Goal: Share content

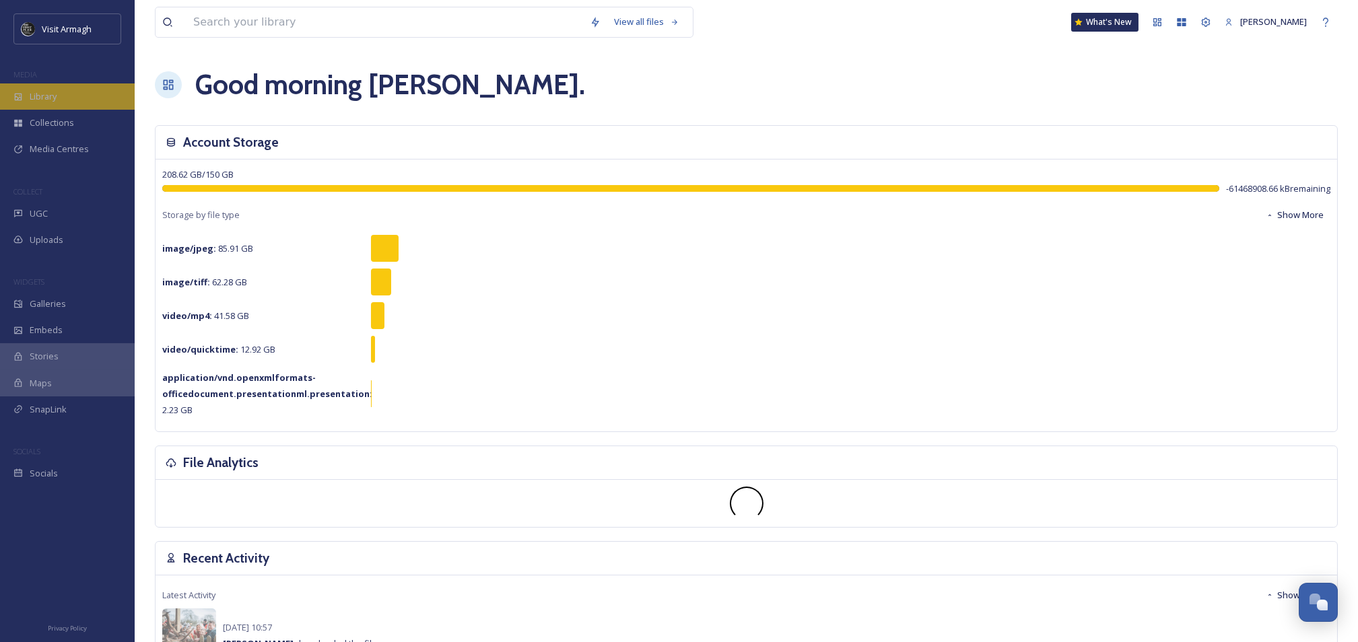
click at [71, 100] on div "Library" at bounding box center [67, 97] width 135 height 26
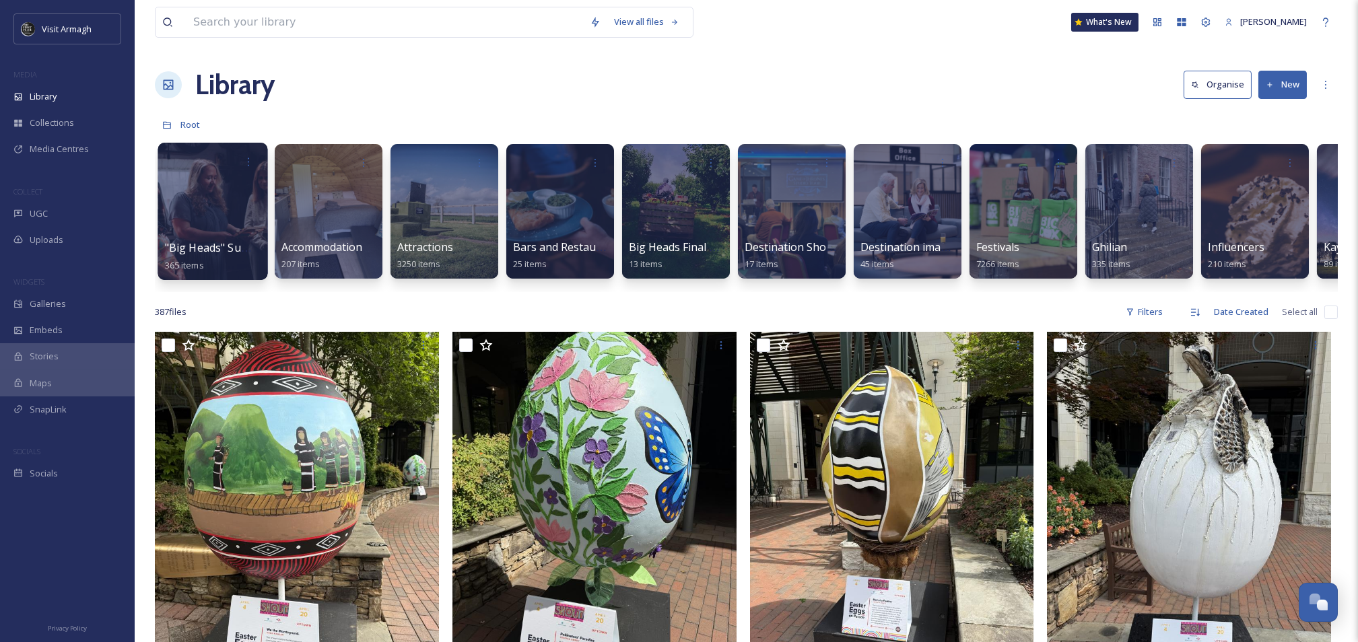
click at [220, 183] on div at bounding box center [213, 211] width 110 height 137
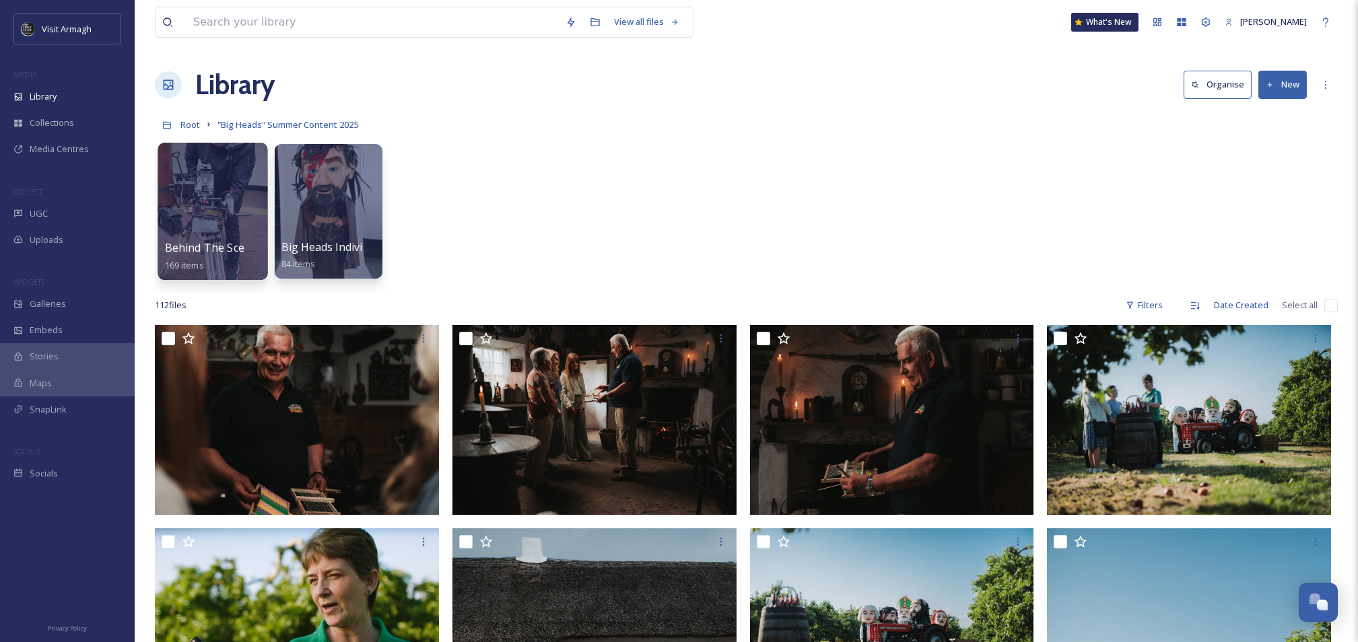
click at [227, 191] on div at bounding box center [213, 211] width 110 height 137
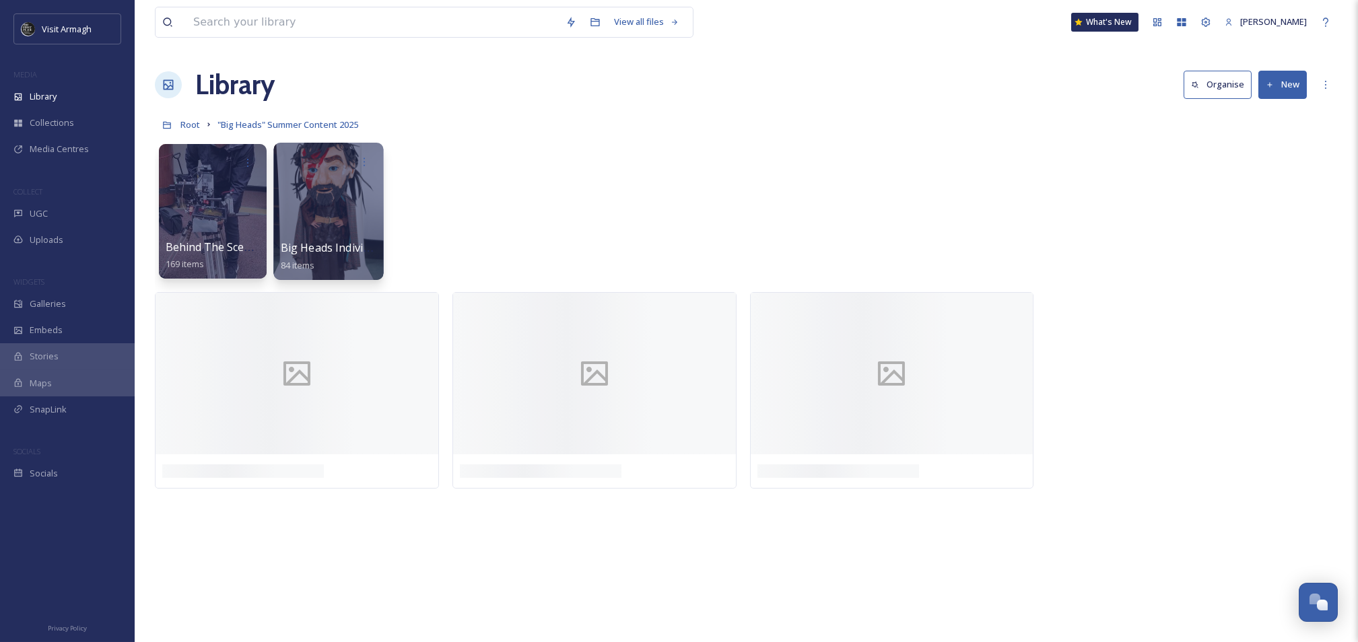
click at [314, 205] on div at bounding box center [328, 211] width 110 height 137
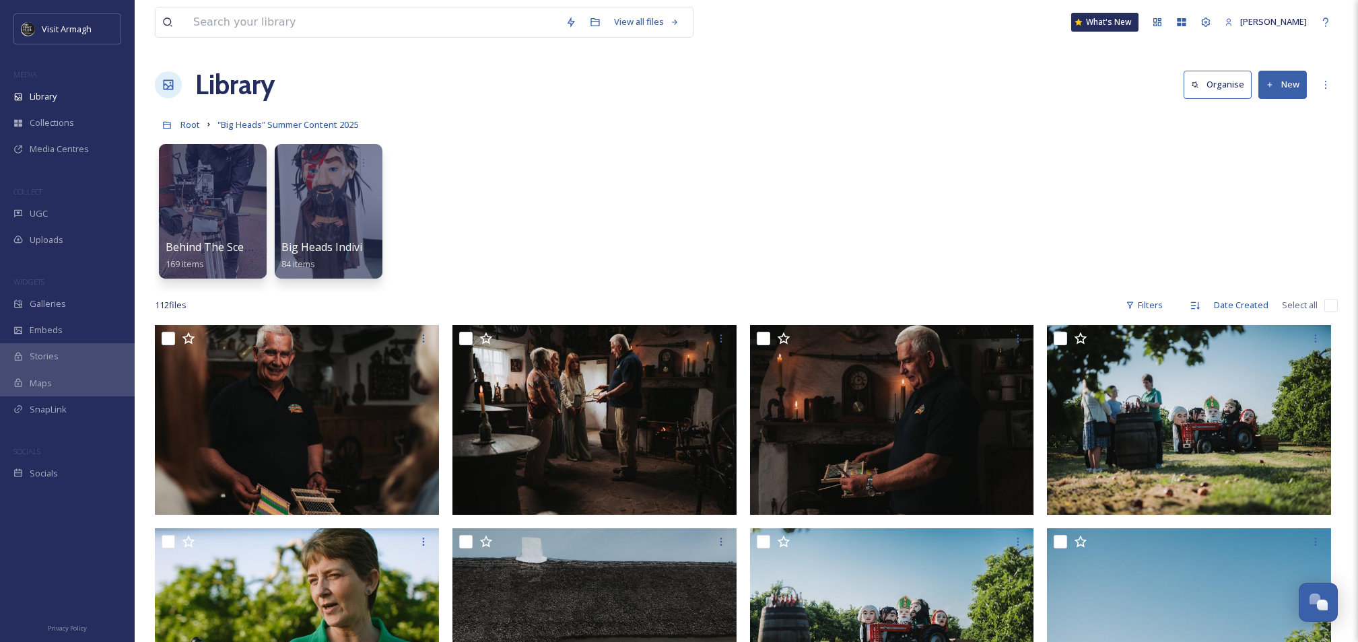
click at [1281, 84] on button "New" at bounding box center [1283, 85] width 48 height 28
click at [244, 197] on div at bounding box center [213, 211] width 110 height 137
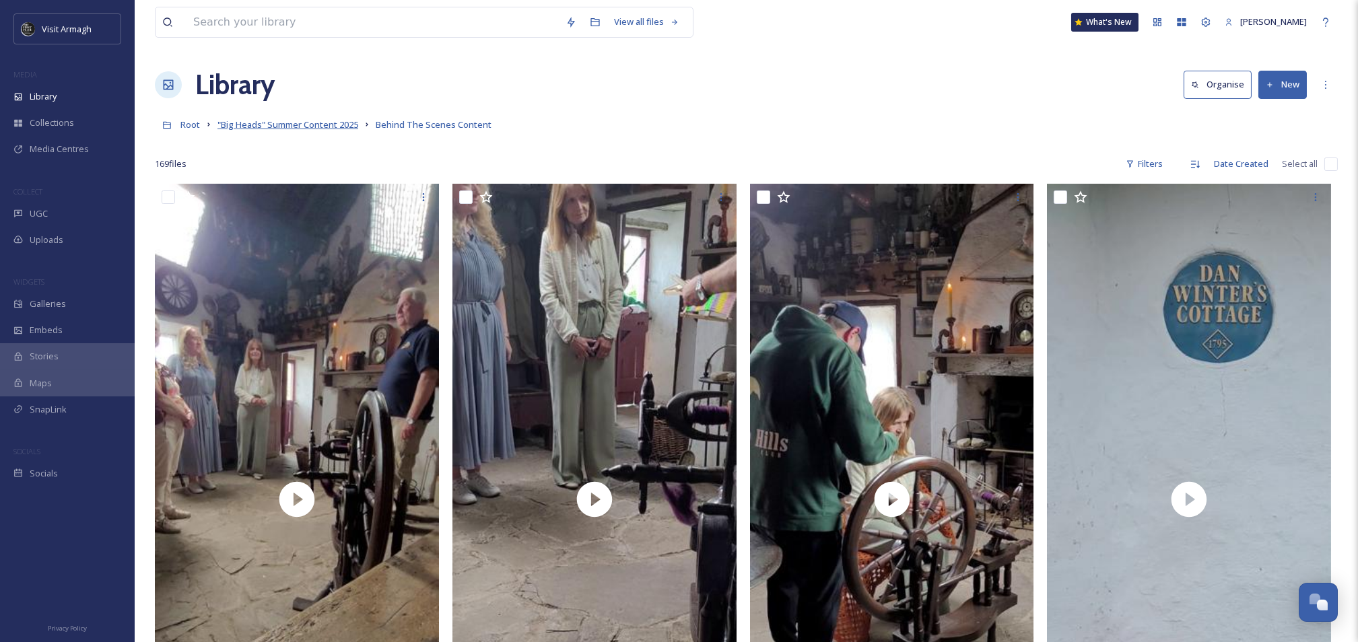
click at [274, 122] on span ""Big Heads" Summer Content 2025" at bounding box center [288, 125] width 141 height 12
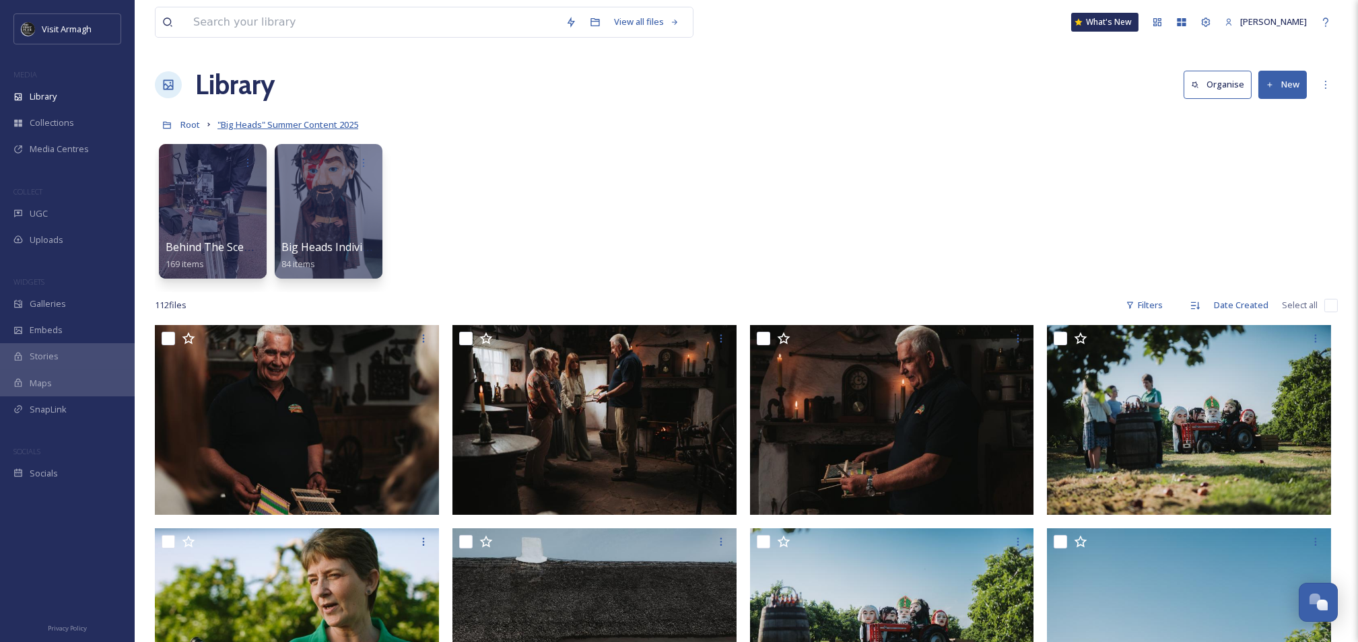
click at [296, 121] on span ""Big Heads" Summer Content 2025" at bounding box center [288, 125] width 141 height 12
click at [337, 127] on span ""Big Heads" Summer Content 2025" at bounding box center [288, 125] width 141 height 12
click at [185, 123] on span "Root" at bounding box center [190, 125] width 20 height 12
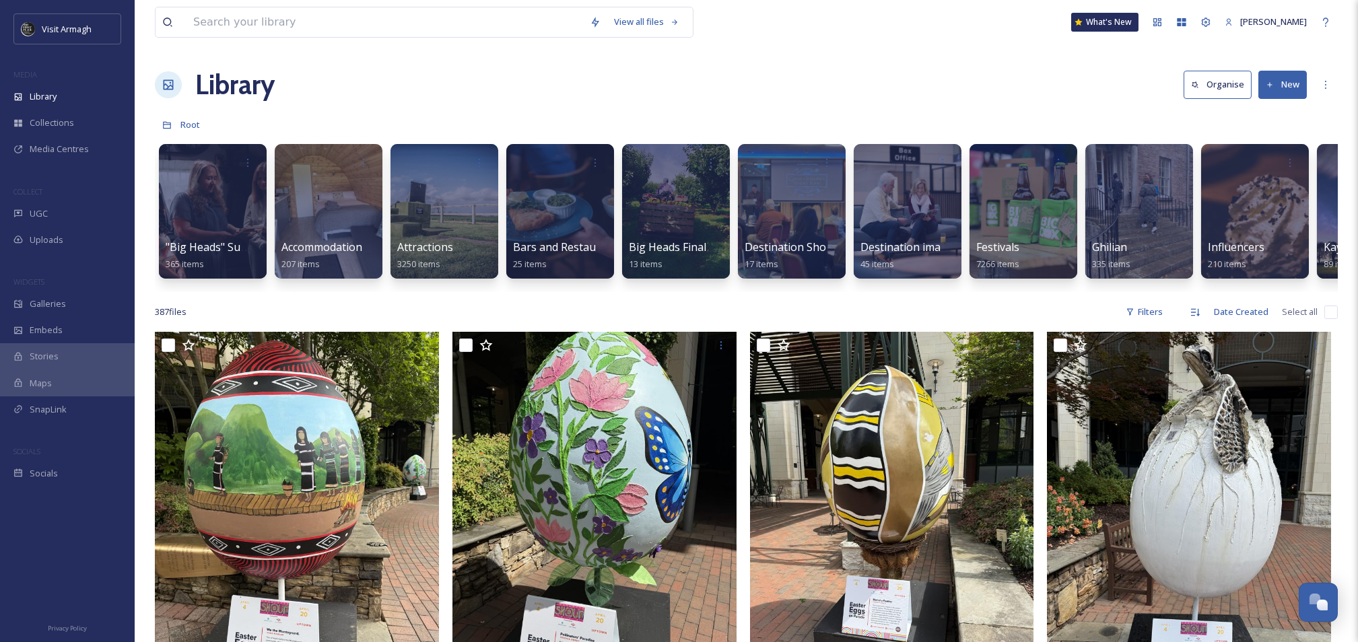
click at [1230, 90] on button "Organise" at bounding box center [1218, 85] width 68 height 28
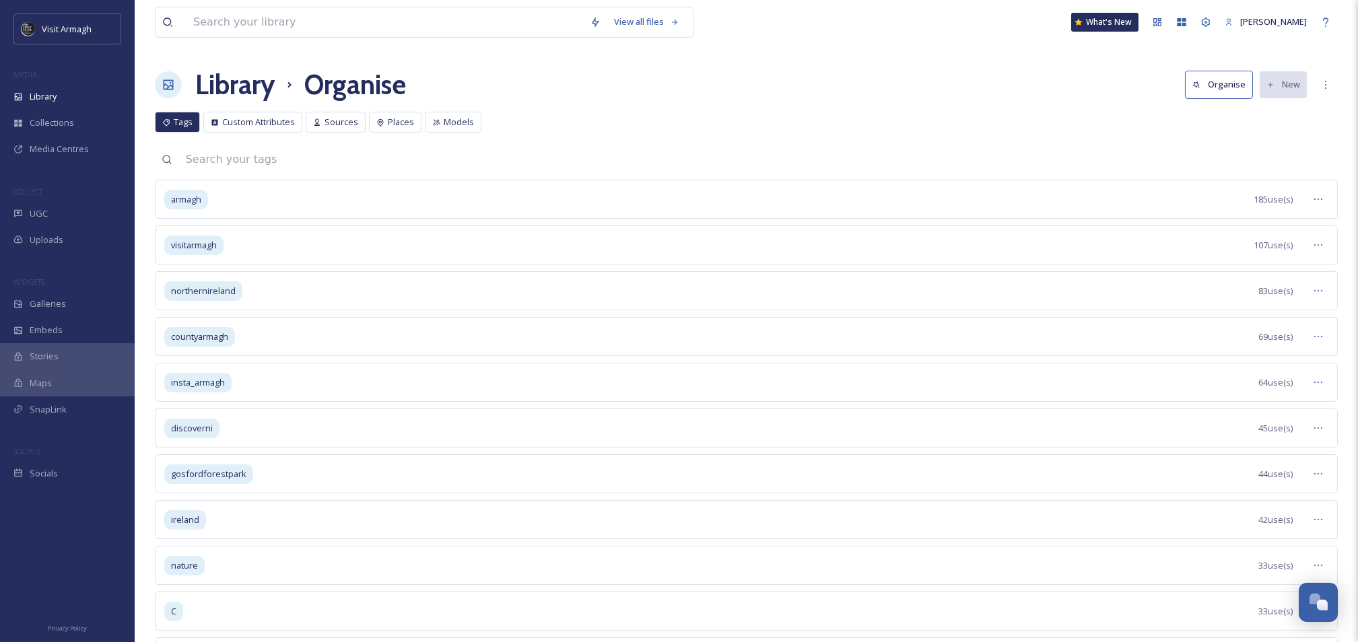
click at [234, 94] on h1 "Library" at bounding box center [234, 85] width 79 height 40
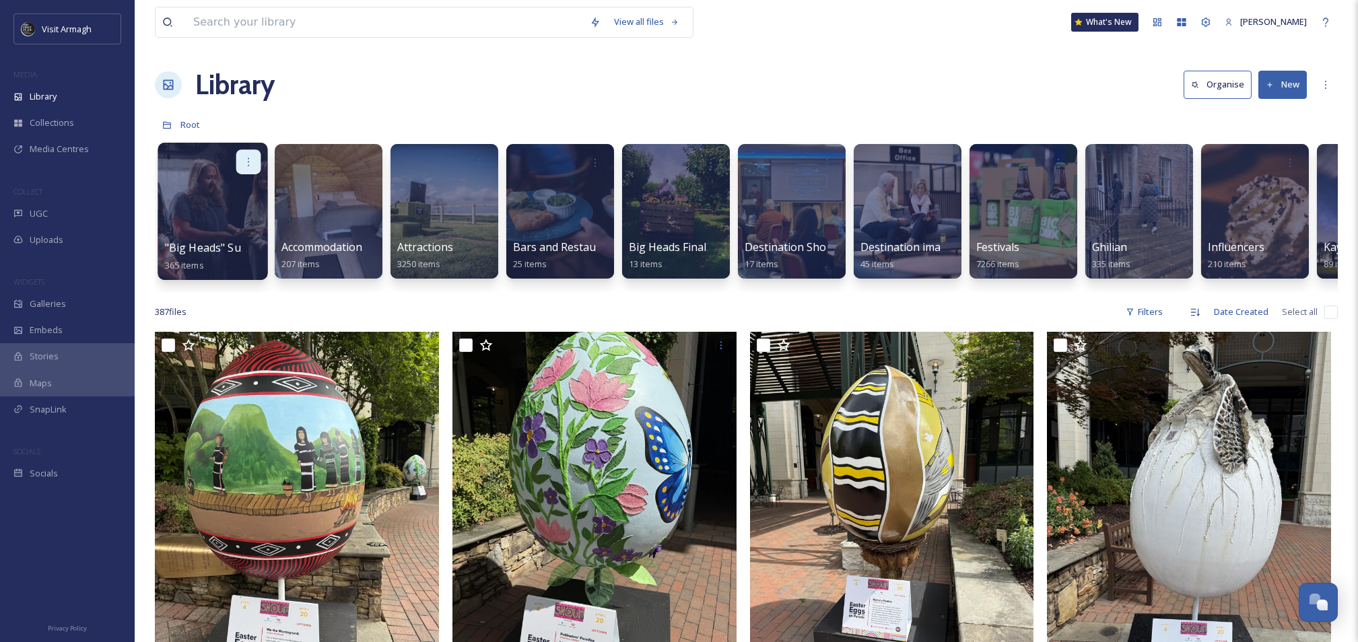
click at [252, 163] on icon at bounding box center [248, 161] width 11 height 11
click at [243, 191] on div "Edit / Share" at bounding box center [222, 191] width 75 height 27
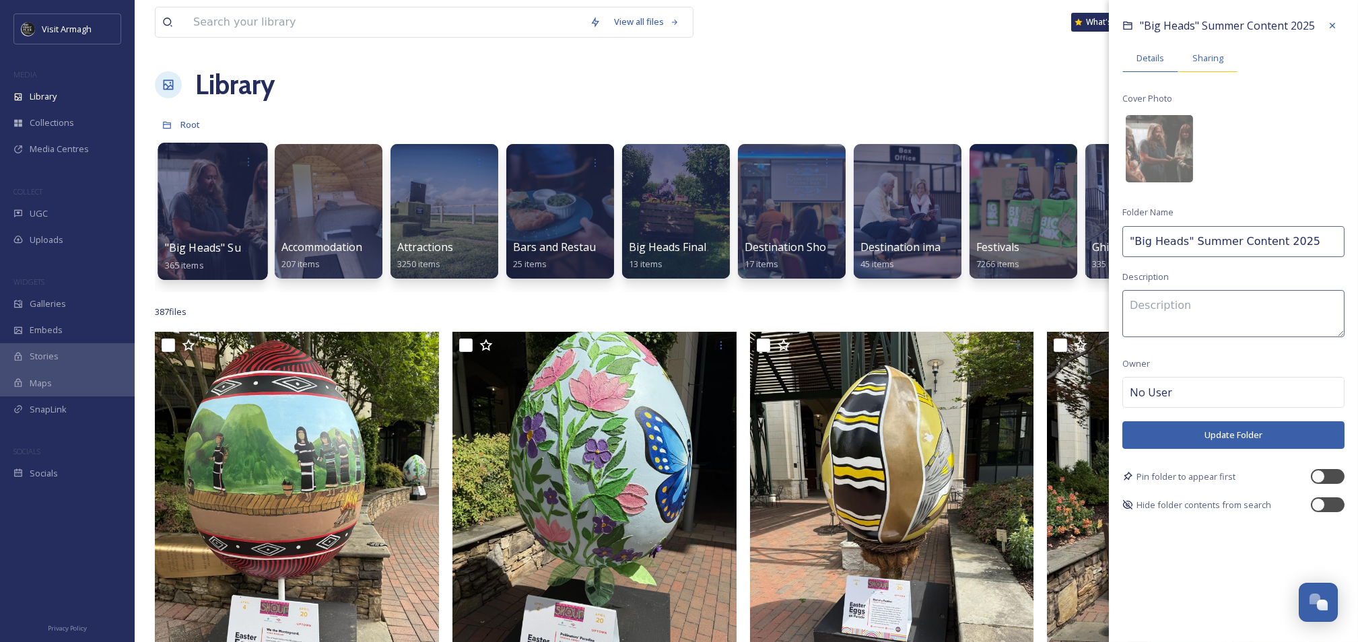
click at [1210, 56] on span "Sharing" at bounding box center [1208, 58] width 31 height 13
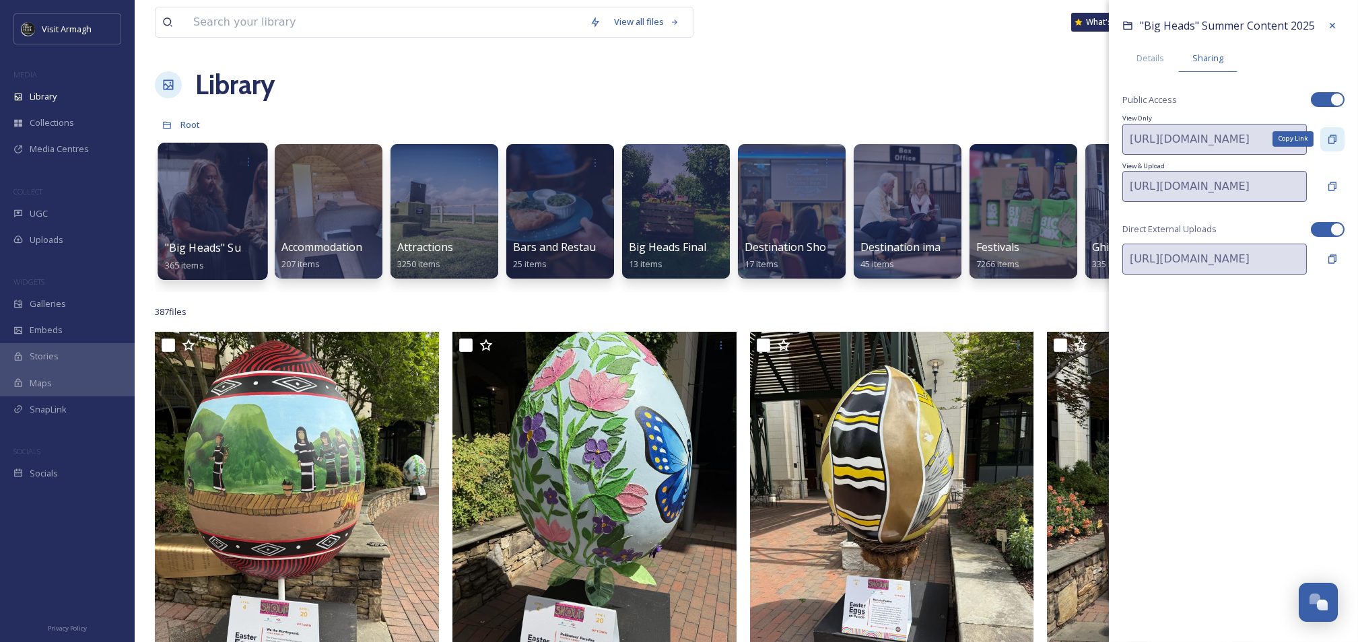
click at [1332, 141] on icon at bounding box center [1332, 139] width 11 height 11
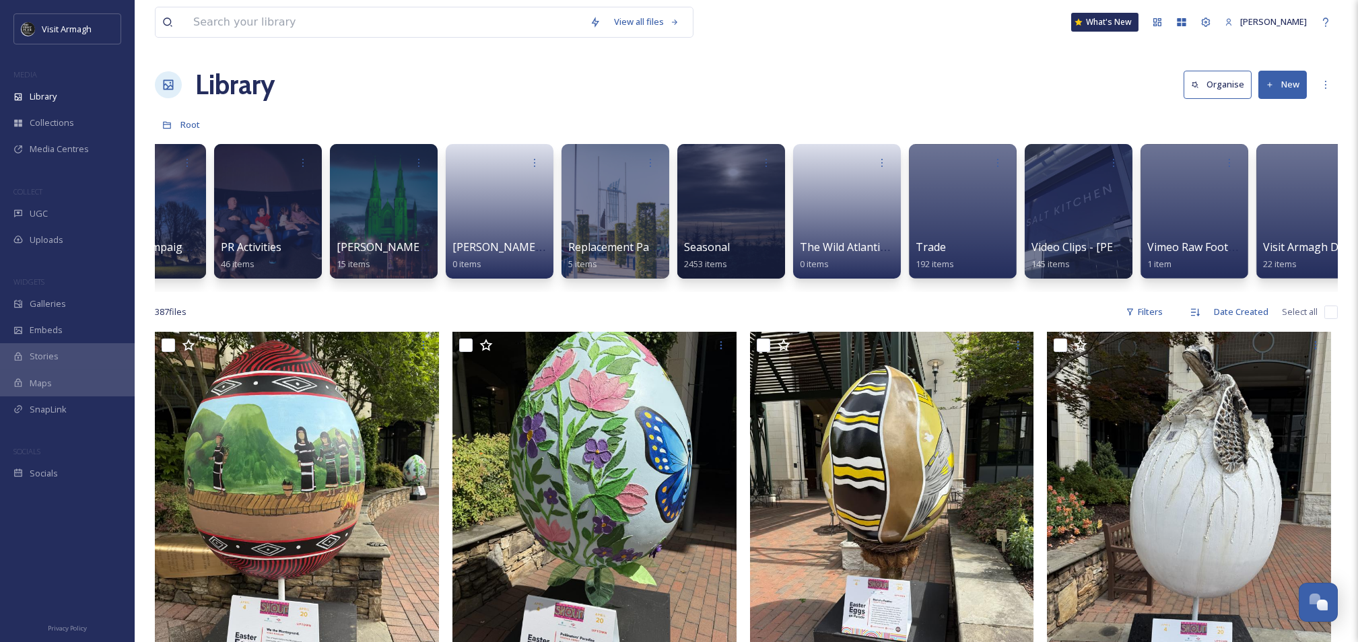
scroll to position [0, 1243]
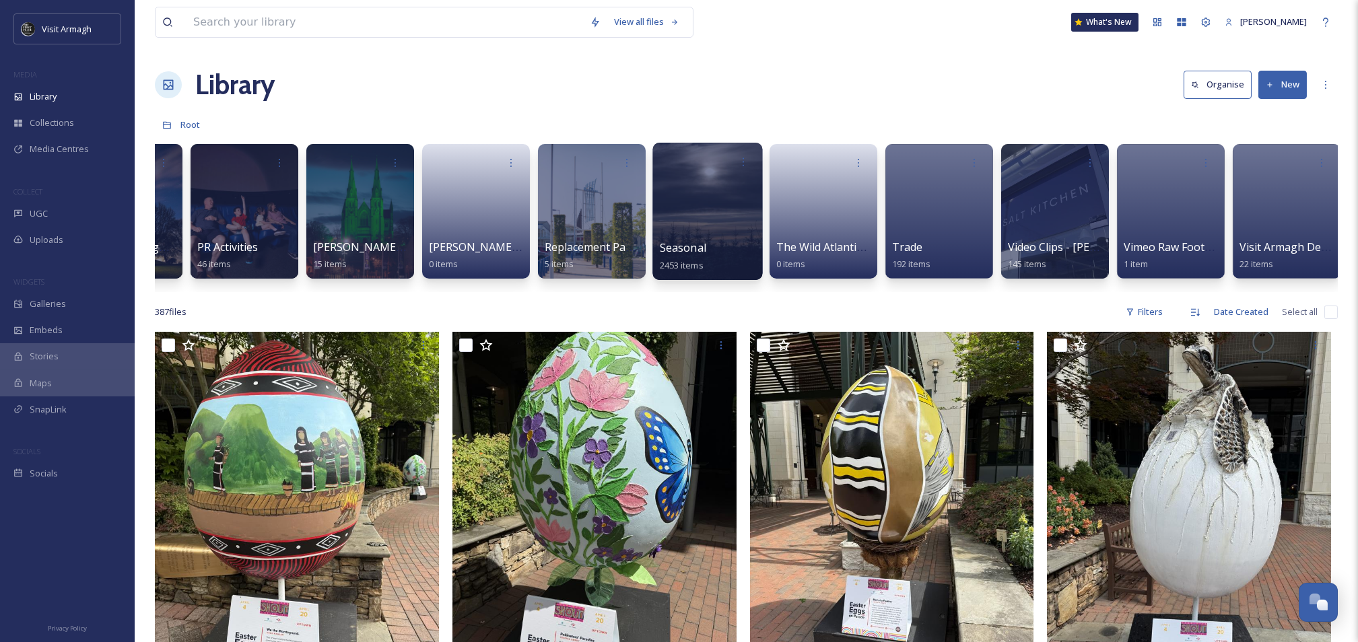
click at [706, 229] on div at bounding box center [708, 211] width 110 height 137
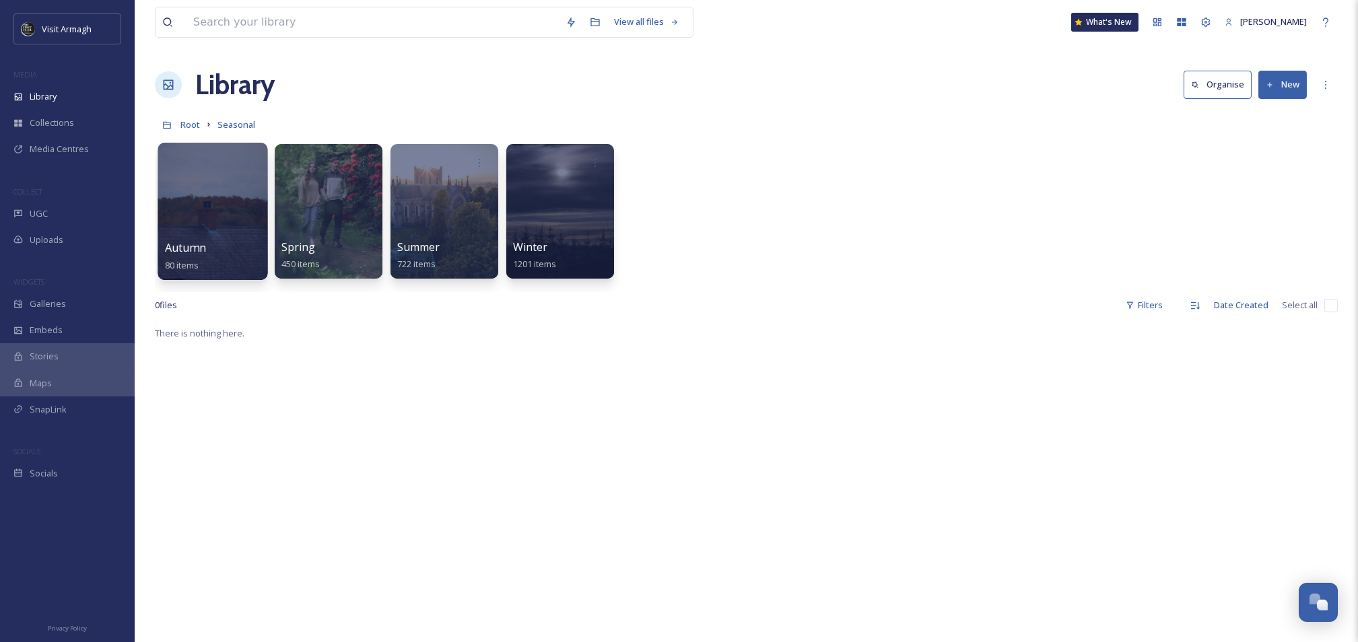
click at [229, 217] on div at bounding box center [213, 211] width 110 height 137
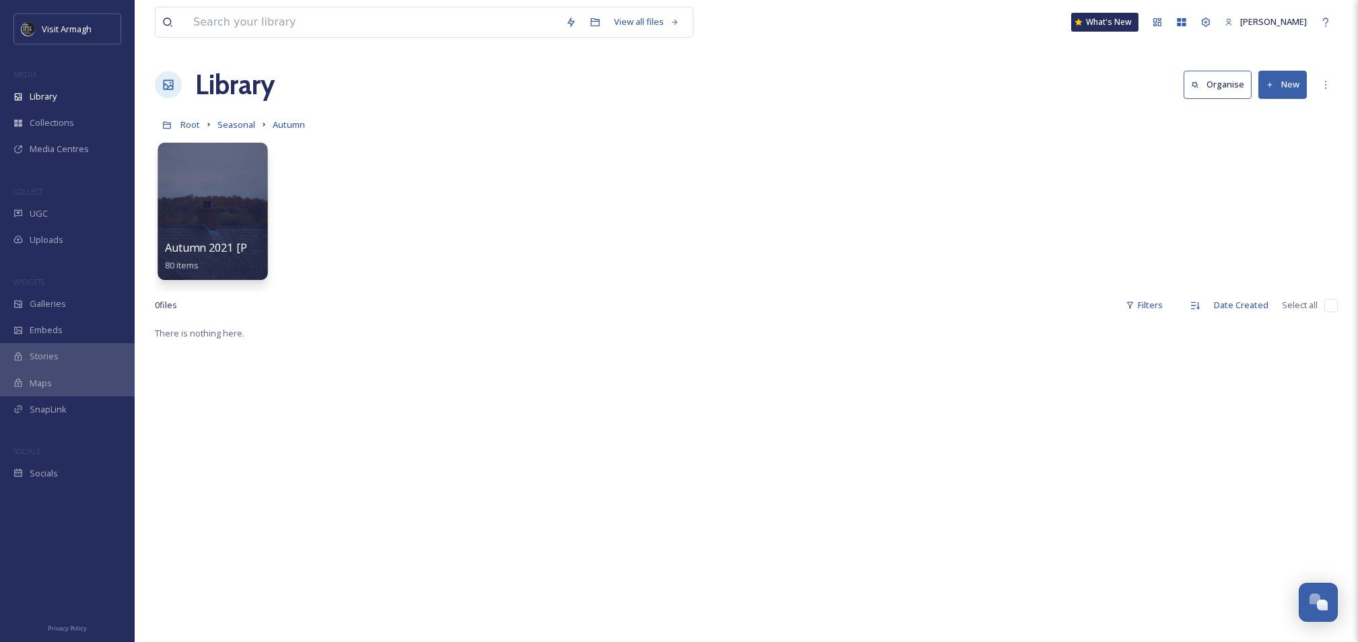
click at [209, 203] on div at bounding box center [213, 211] width 110 height 137
click at [244, 164] on icon at bounding box center [248, 161] width 11 height 11
click at [223, 194] on span "Edit / Share" at bounding box center [215, 191] width 47 height 13
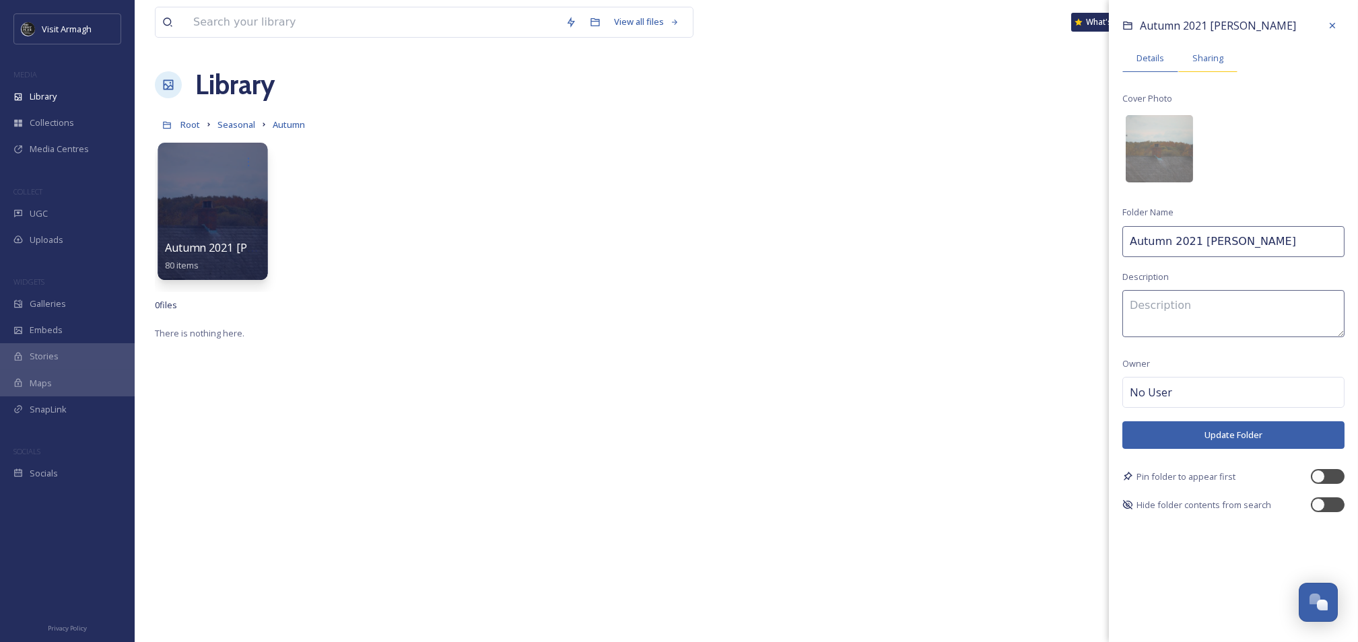
click at [1212, 58] on span "Sharing" at bounding box center [1208, 58] width 31 height 13
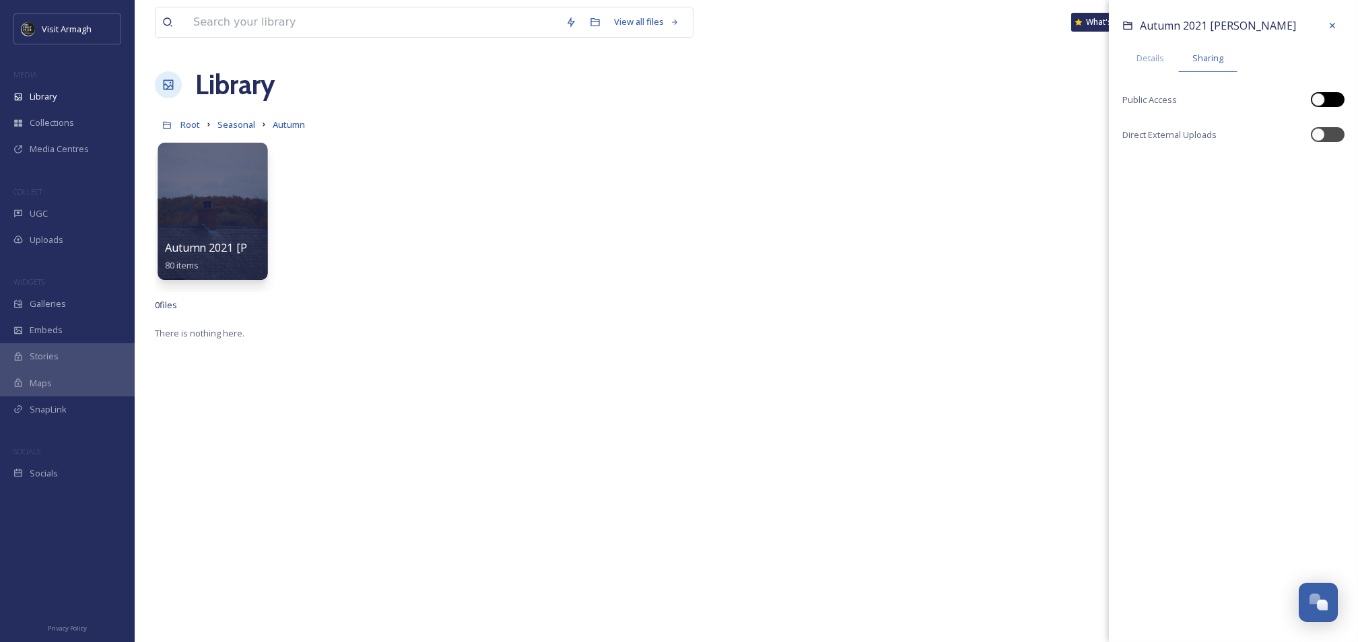
click at [1329, 104] on div at bounding box center [1328, 99] width 34 height 15
checkbox input "true"
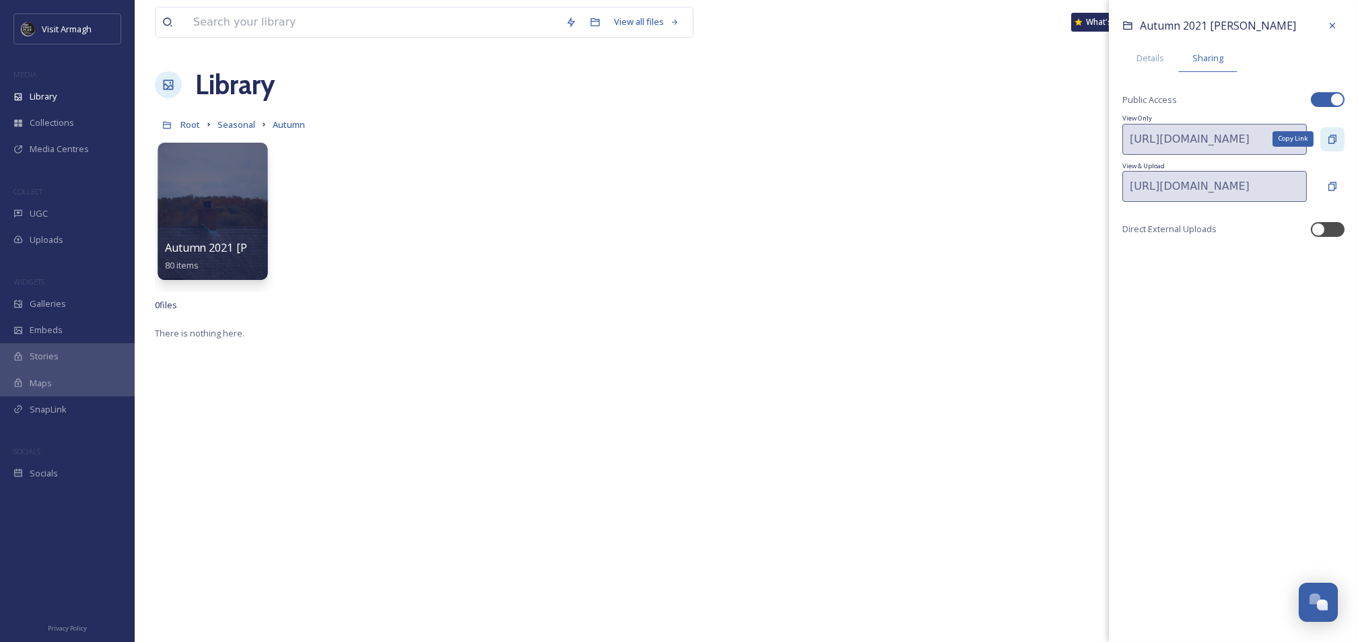
click at [1327, 137] on icon at bounding box center [1332, 139] width 11 height 11
